Goal: Task Accomplishment & Management: Manage account settings

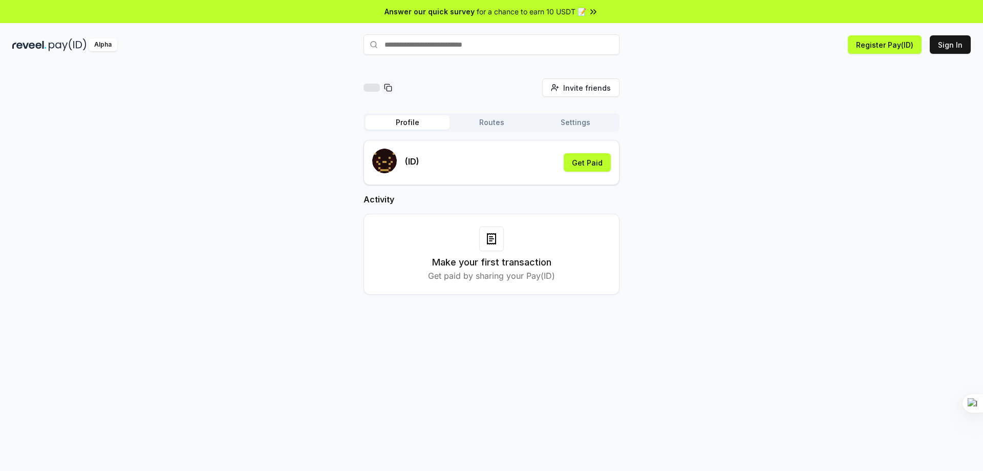
drag, startPoint x: 491, startPoint y: 262, endPoint x: 491, endPoint y: 245, distance: 16.4
click at [491, 261] on h3 "Make your first transaction" at bounding box center [491, 262] width 119 height 14
click at [944, 45] on button "Sign In" at bounding box center [950, 44] width 41 height 18
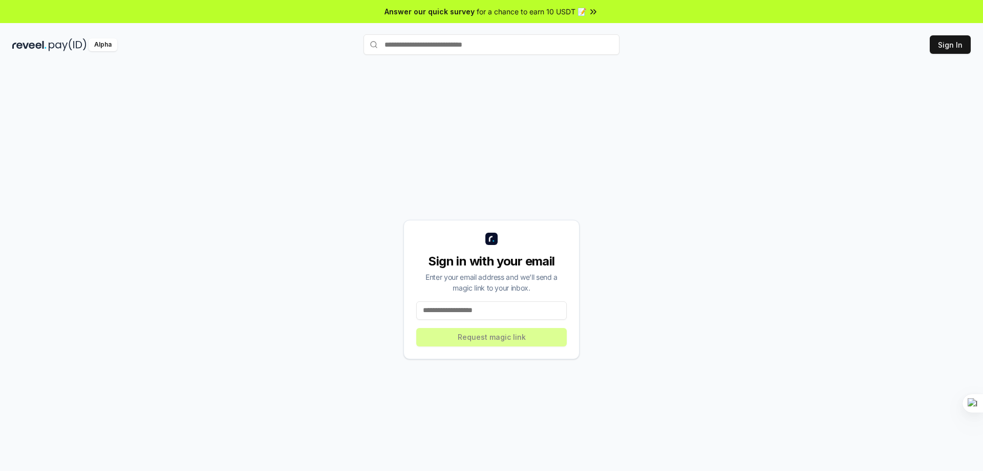
click at [523, 314] on input at bounding box center [491, 310] width 151 height 18
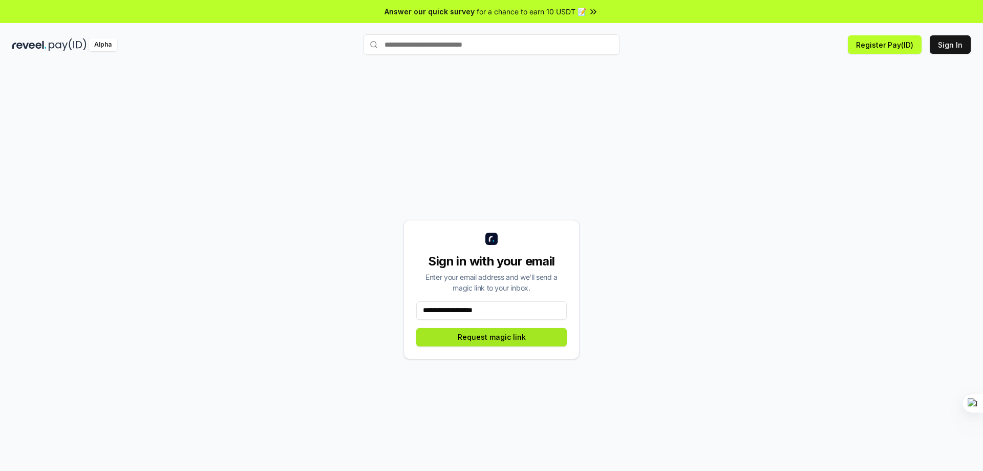
type input "**********"
click at [514, 336] on button "Request magic link" at bounding box center [491, 337] width 151 height 18
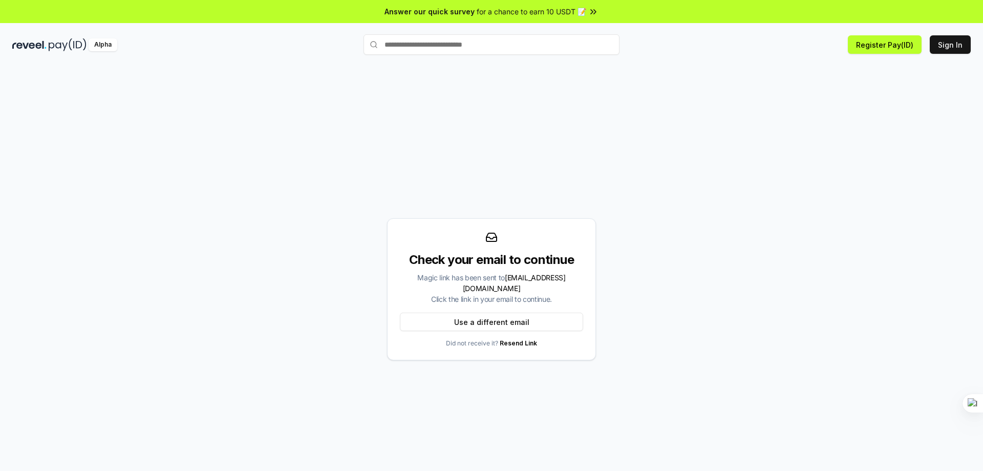
click at [489, 294] on div "Magic link has been sent to ojhukw34@icloud.com Click the link in your email to…" at bounding box center [491, 288] width 183 height 32
click at [472, 45] on input "text" at bounding box center [492, 44] width 256 height 20
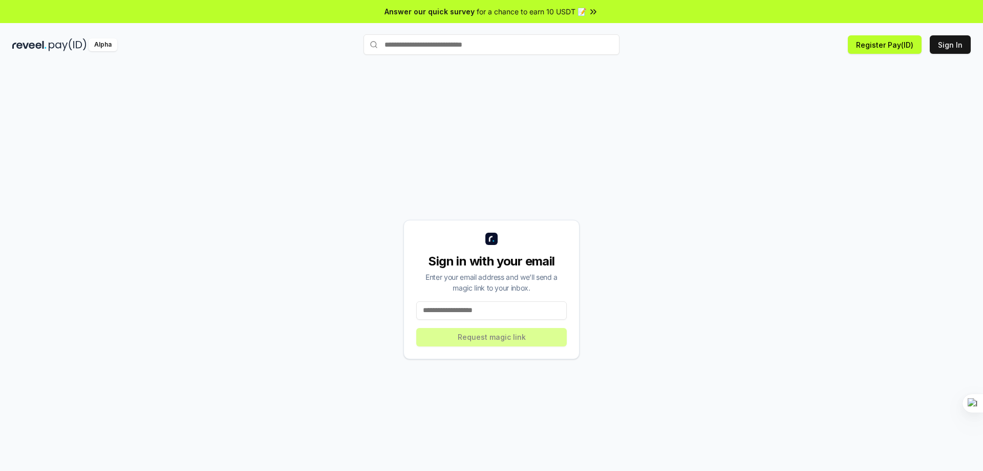
click at [468, 139] on div "Sign in with your email Enter your email address and we’ll send a magic link to…" at bounding box center [491, 289] width 959 height 422
click at [462, 42] on input "text" at bounding box center [492, 44] width 256 height 20
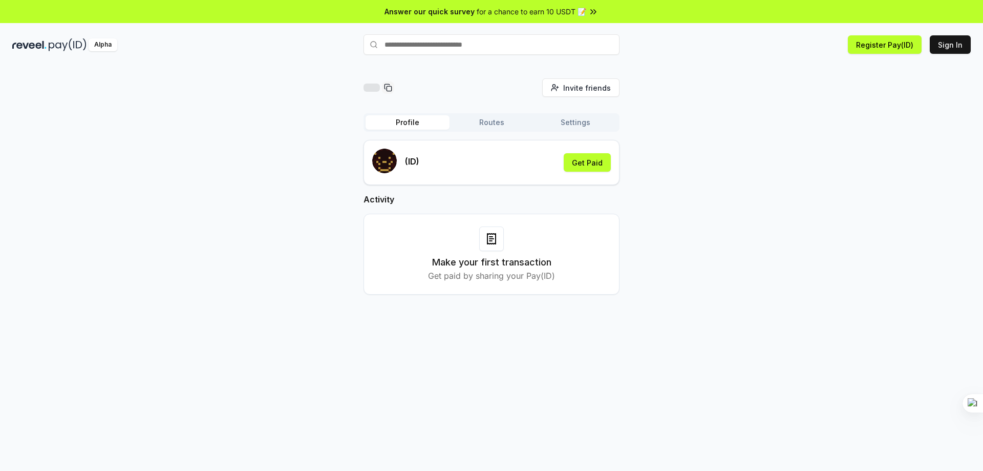
click at [405, 165] on div "(ID)" at bounding box center [395, 163] width 47 height 28
click at [450, 47] on input "text" at bounding box center [492, 44] width 256 height 20
click at [388, 89] on icon at bounding box center [388, 87] width 8 height 8
drag, startPoint x: 391, startPoint y: 6, endPoint x: 815, endPoint y: 102, distance: 435.0
click at [815, 102] on div "Invite friends Invite Profile Routes Settings (ID) Get Paid Activity Make your …" at bounding box center [491, 194] width 959 height 233
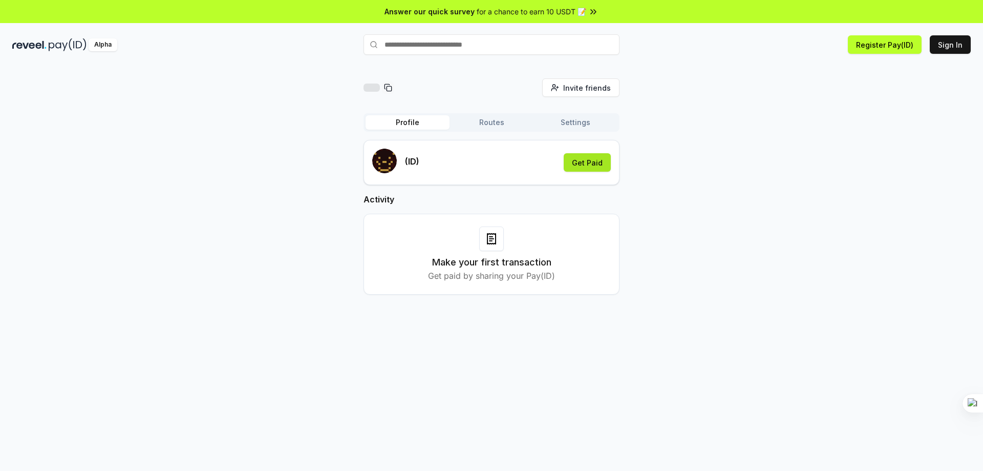
click at [589, 158] on button "Get Paid" at bounding box center [587, 162] width 47 height 18
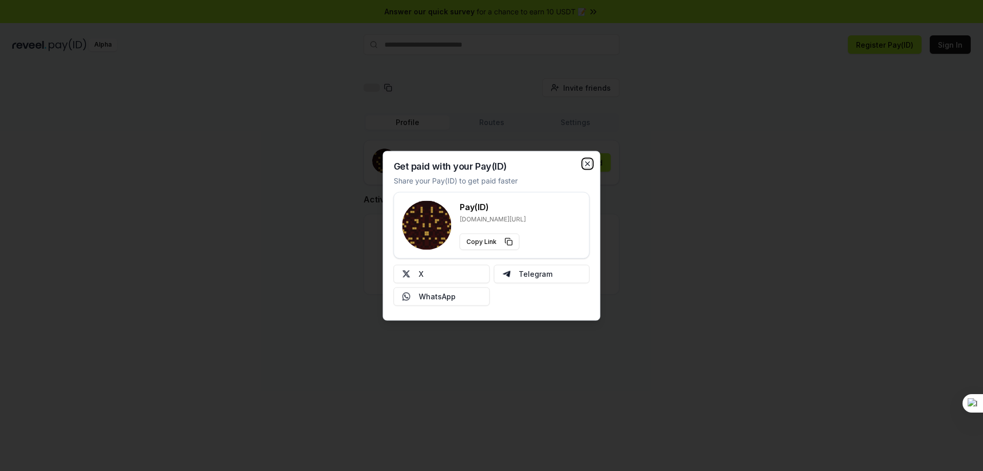
click at [586, 163] on icon "button" at bounding box center [588, 163] width 8 height 8
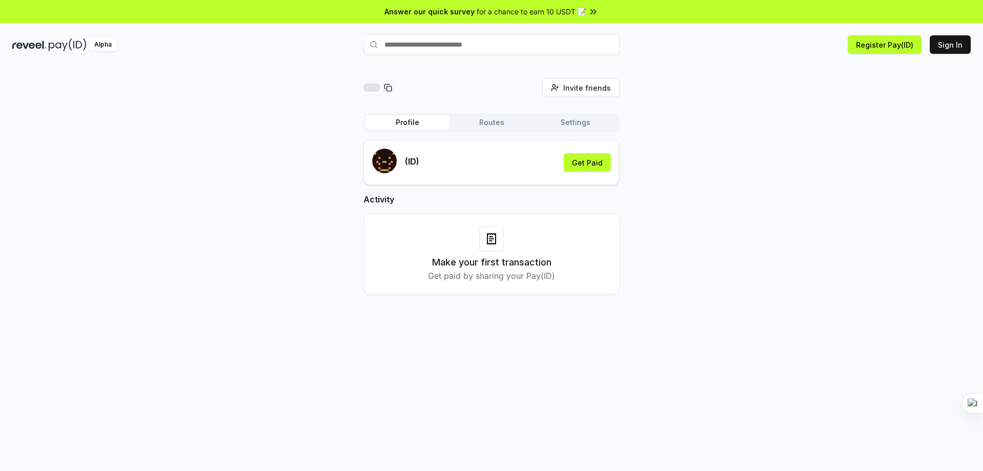
click at [493, 239] on icon at bounding box center [492, 239] width 4 height 0
click at [960, 43] on button "Sign In" at bounding box center [950, 44] width 41 height 18
